Goal: Task Accomplishment & Management: Manage account settings

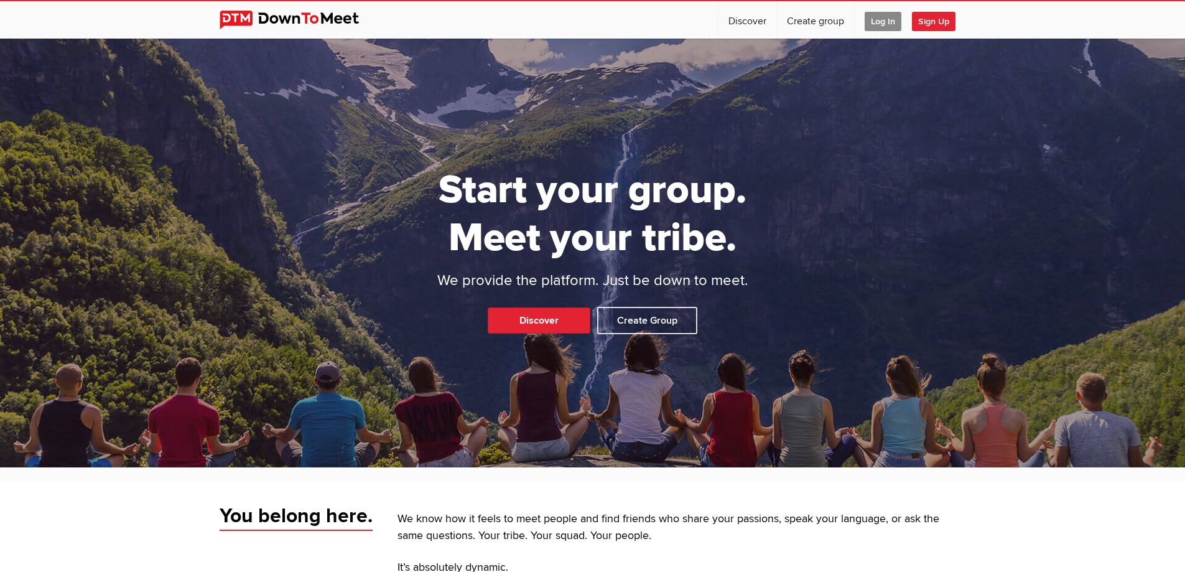
click at [870, 20] on span "Log In" at bounding box center [882, 21] width 37 height 19
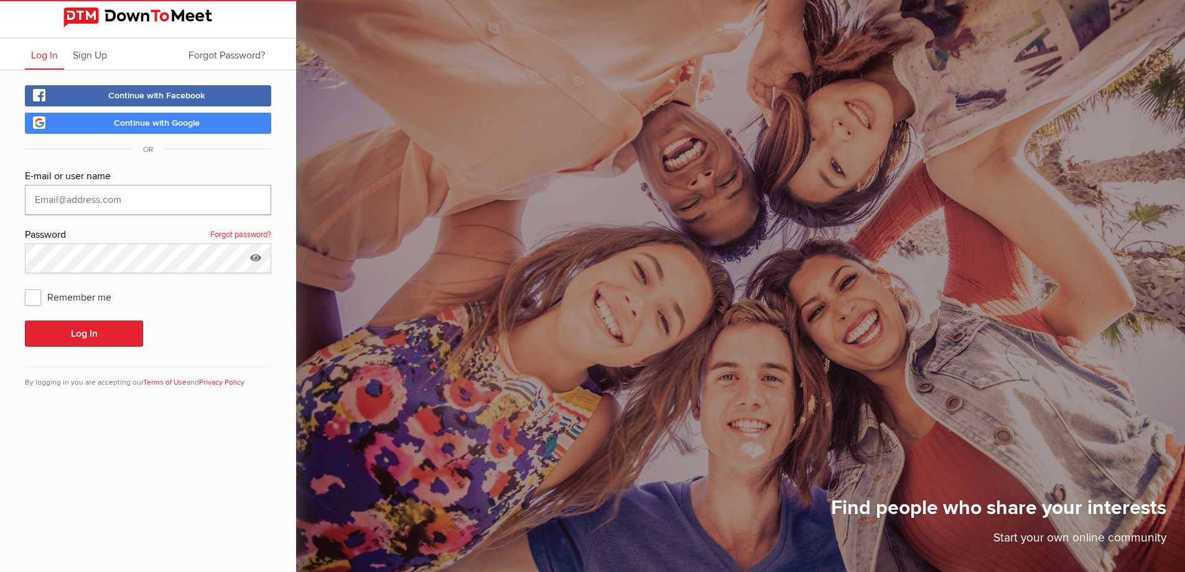
click at [113, 191] on input "text" at bounding box center [148, 200] width 246 height 30
type input "[EMAIL_ADDRESS][DOMAIN_NAME]"
click at [25, 320] on button "Log In" at bounding box center [84, 333] width 118 height 26
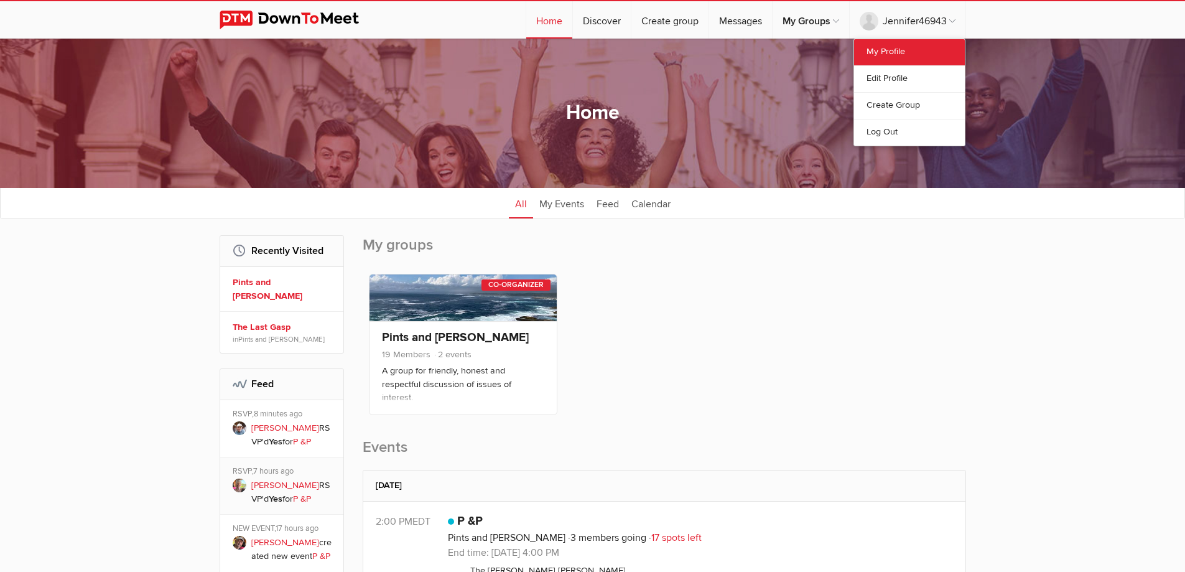
click at [892, 44] on link "My Profile" at bounding box center [909, 52] width 111 height 26
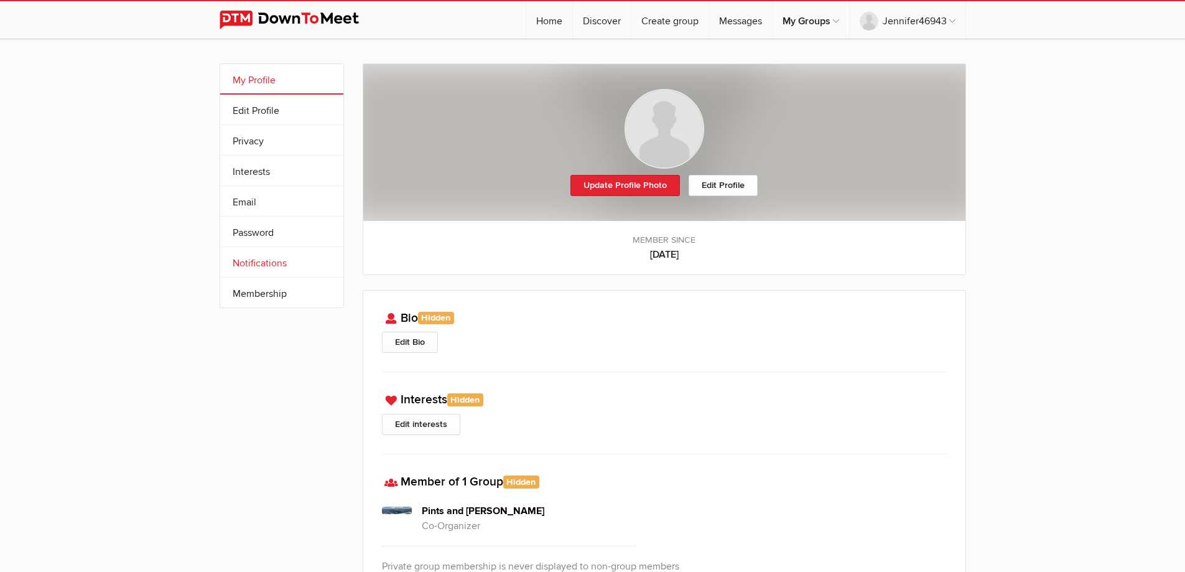
click at [271, 263] on link "Notifications" at bounding box center [281, 262] width 123 height 30
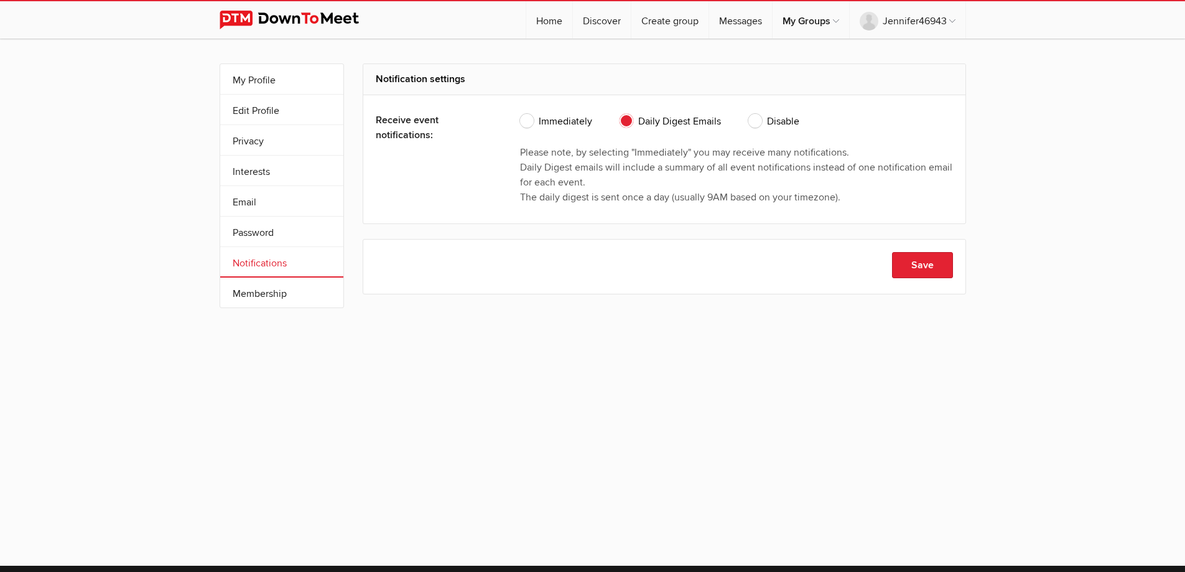
click at [534, 123] on span "Immediately" at bounding box center [556, 121] width 72 height 15
click at [520, 114] on input "Immediately" at bounding box center [519, 113] width 1 height 1
radio input "true"
click at [909, 262] on button "Save" at bounding box center [922, 265] width 61 height 26
click at [266, 134] on link "Privacy" at bounding box center [281, 140] width 123 height 30
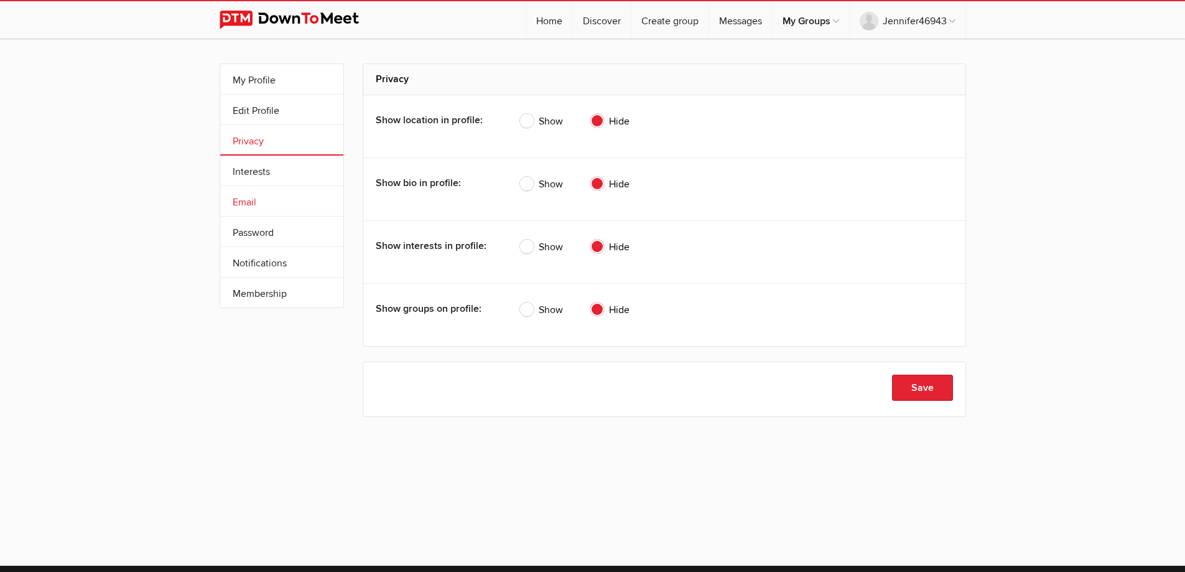
click at [262, 200] on link "Email" at bounding box center [281, 201] width 123 height 30
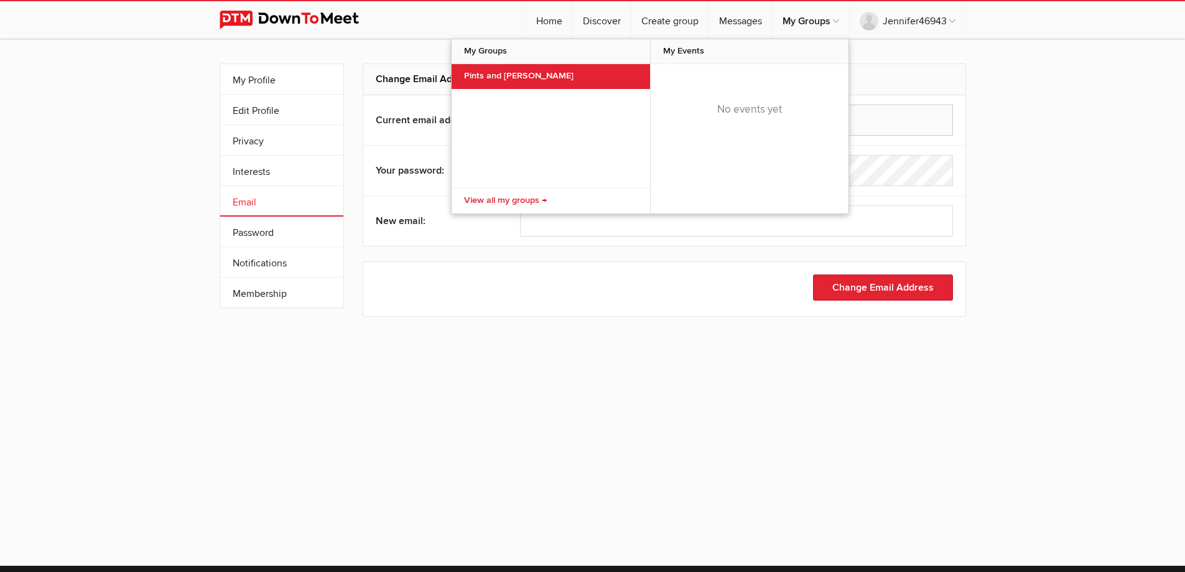
click at [535, 79] on link "Pints and [PERSON_NAME]" at bounding box center [551, 76] width 198 height 25
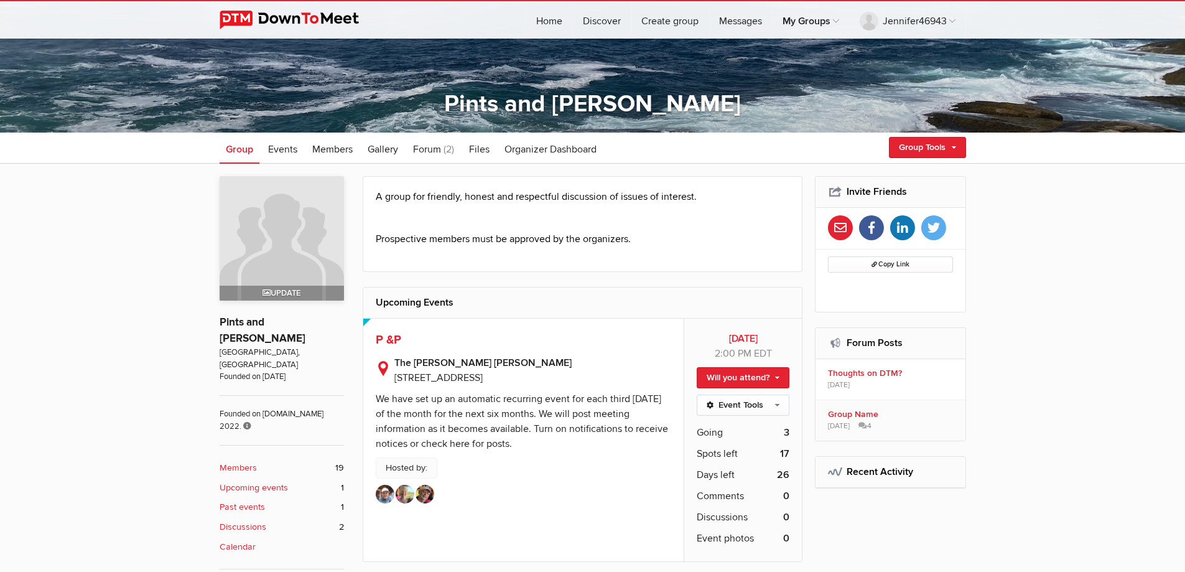
scroll to position [249, 0]
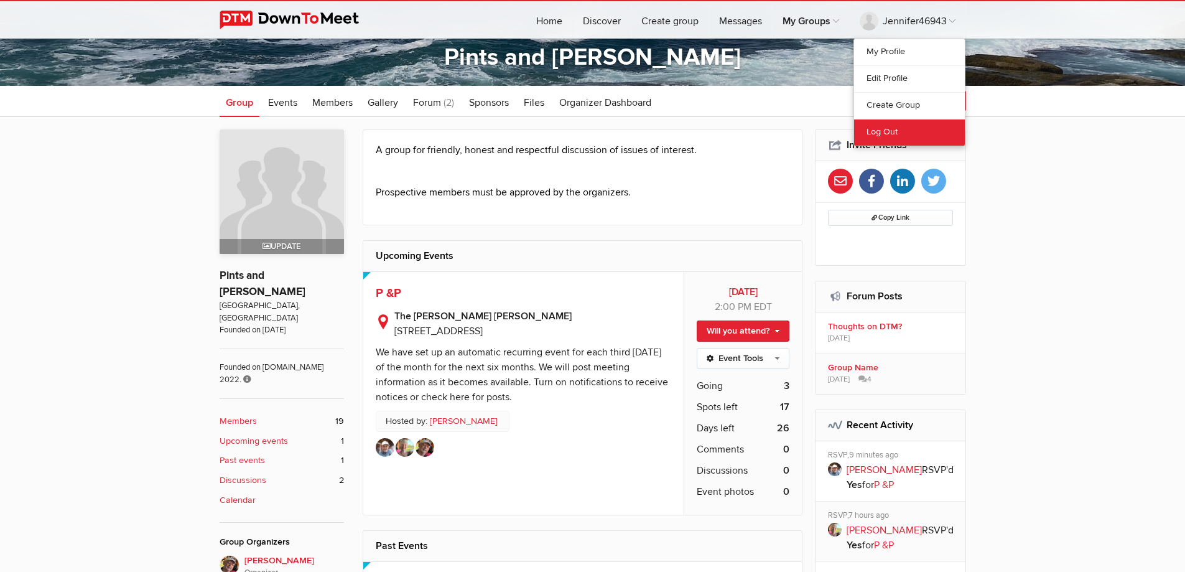
click at [882, 131] on link "Log Out" at bounding box center [909, 132] width 111 height 27
